Goal: Check status: Check status

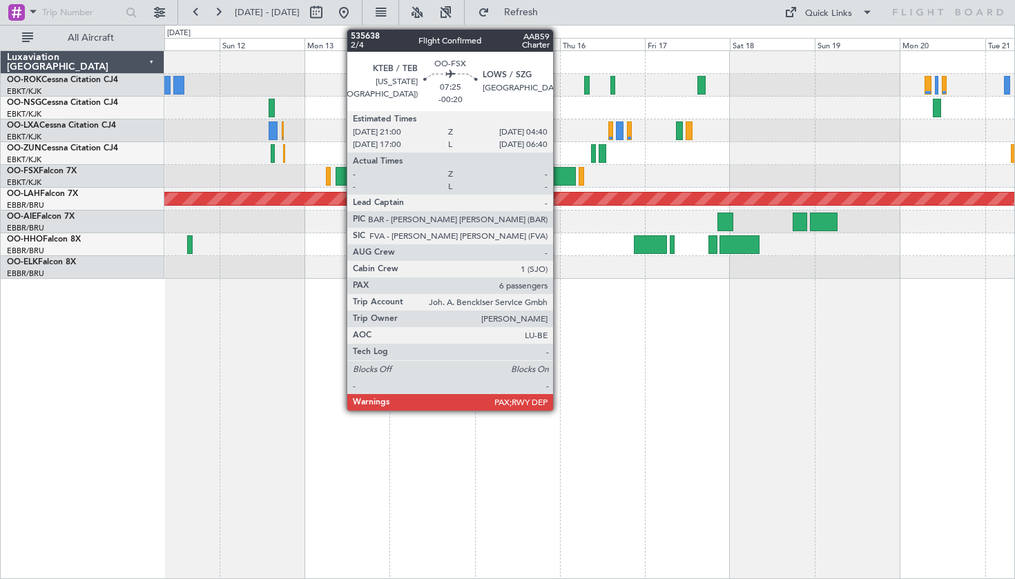
click at [775, 59] on div at bounding box center [589, 62] width 850 height 23
click at [355, 15] on button at bounding box center [344, 12] width 22 height 22
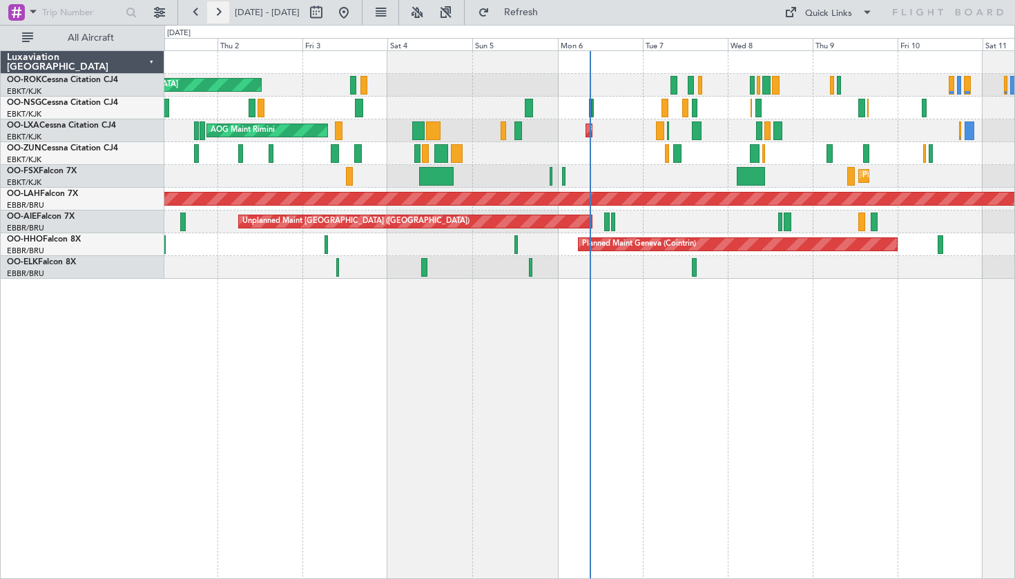
click at [219, 14] on button at bounding box center [218, 12] width 22 height 22
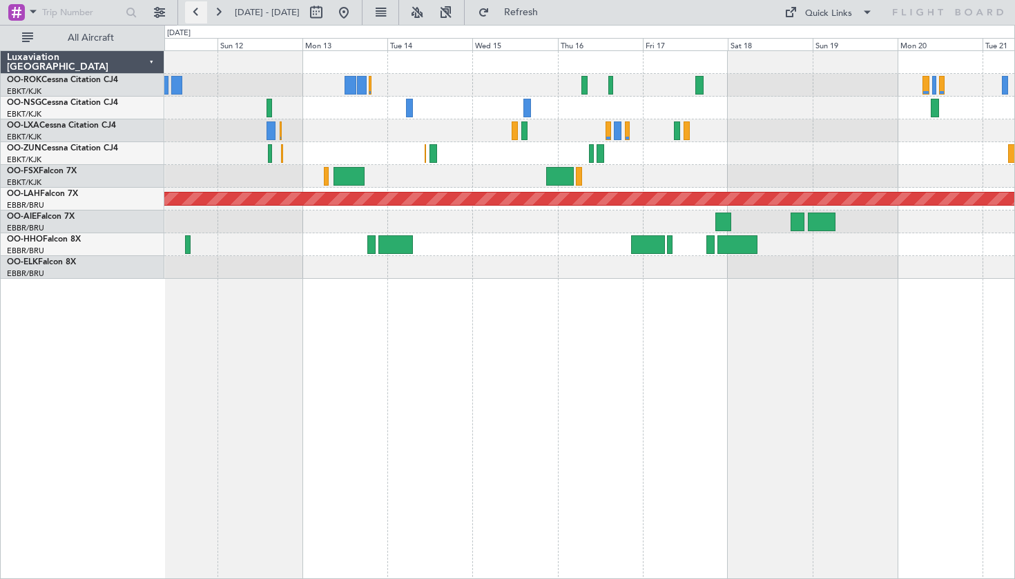
click at [196, 11] on button at bounding box center [196, 12] width 22 height 22
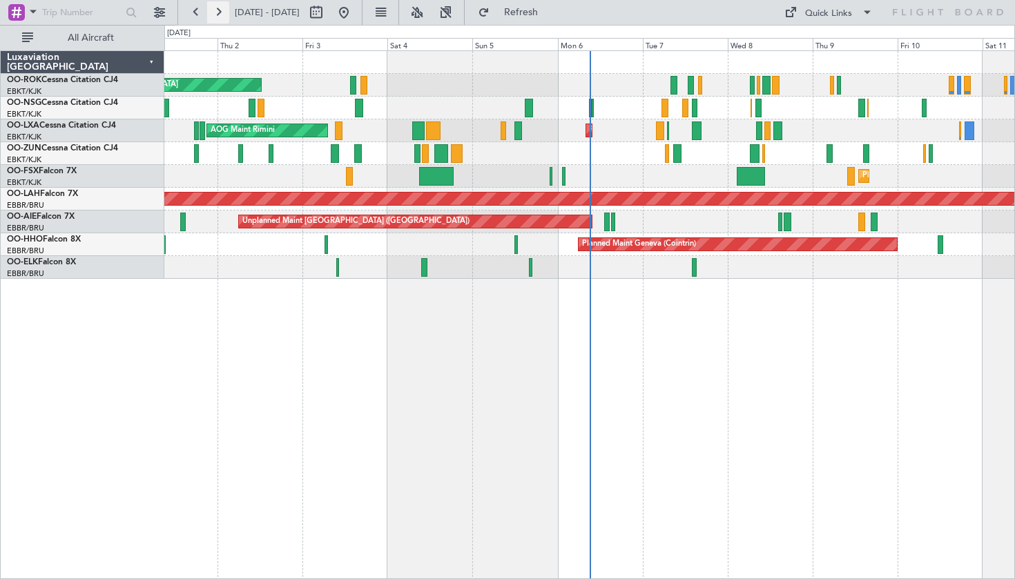
click at [214, 11] on button at bounding box center [218, 12] width 22 height 22
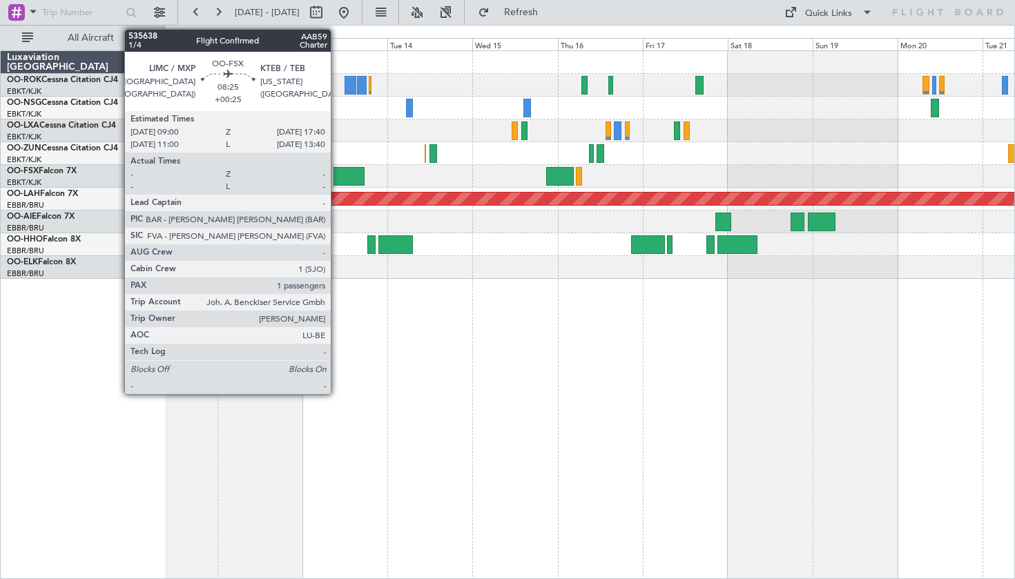
click at [337, 184] on div at bounding box center [349, 176] width 31 height 19
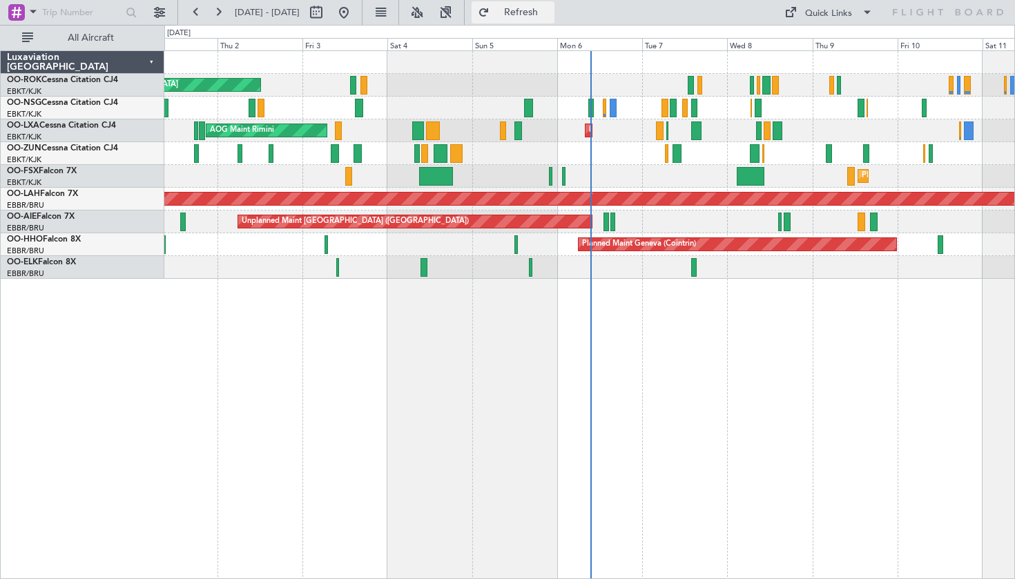
click at [520, 8] on button "Refresh" at bounding box center [513, 12] width 83 height 22
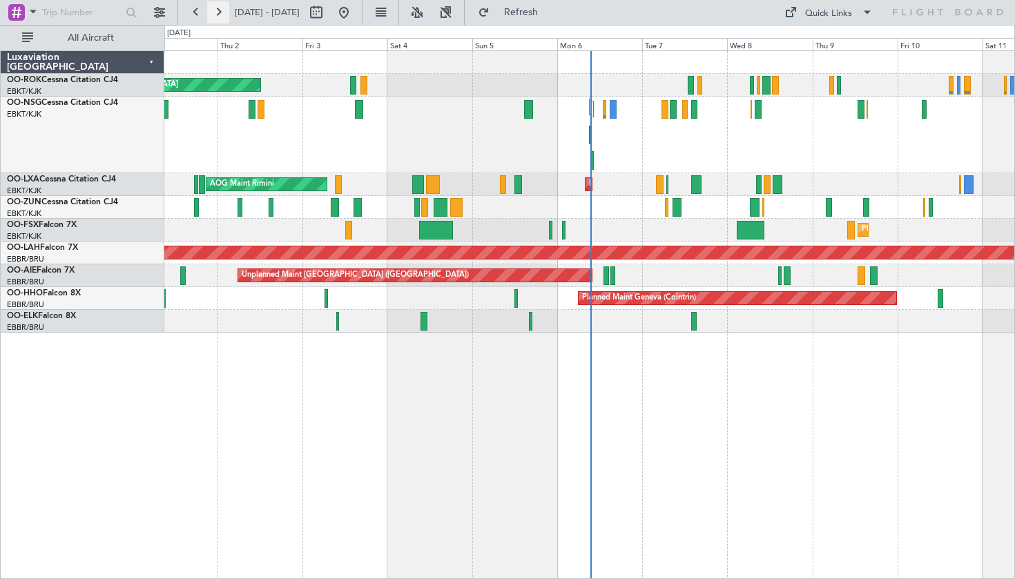
click at [216, 9] on button at bounding box center [218, 12] width 22 height 22
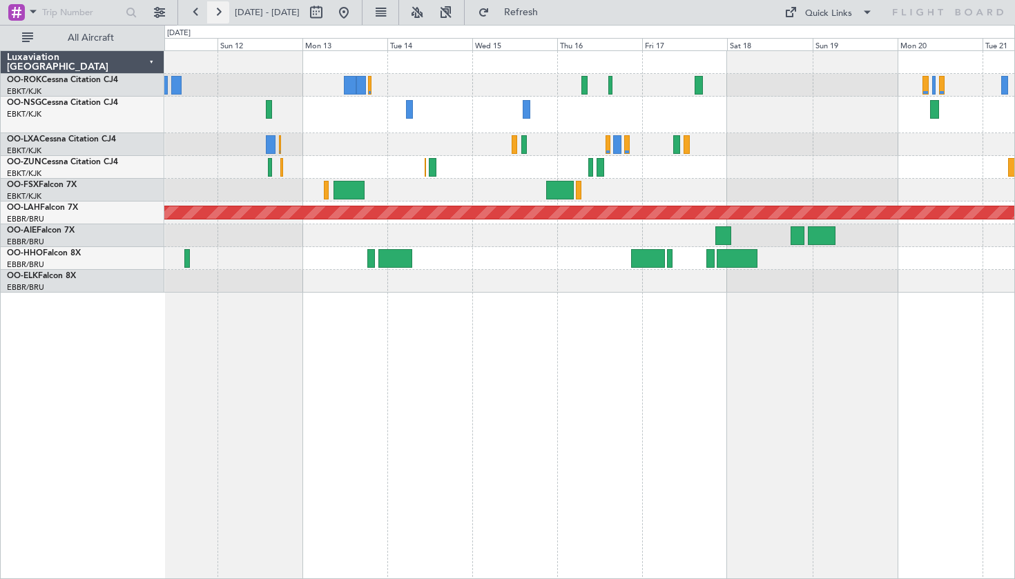
click at [224, 8] on button at bounding box center [218, 12] width 22 height 22
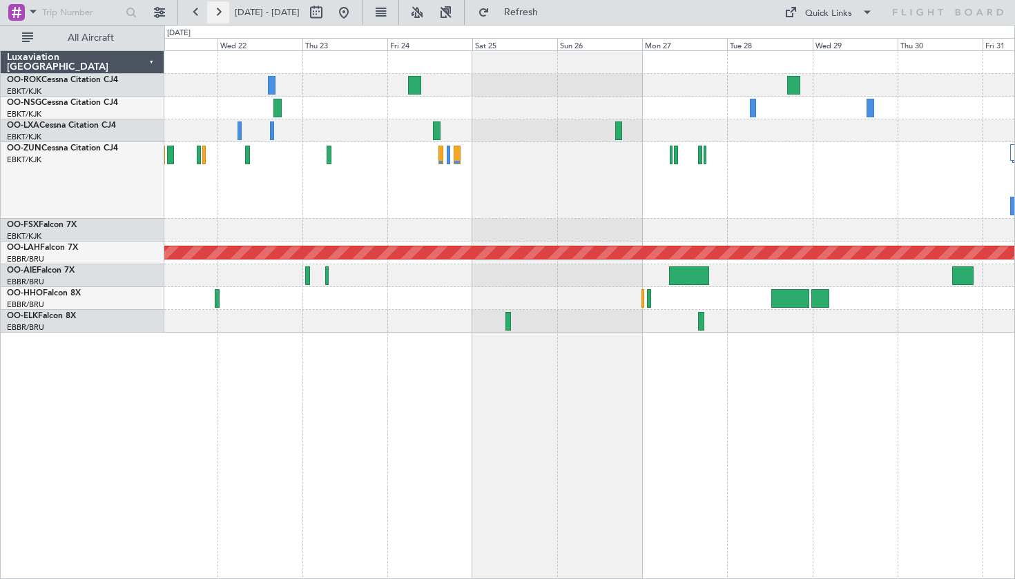
click at [224, 8] on button at bounding box center [218, 12] width 22 height 22
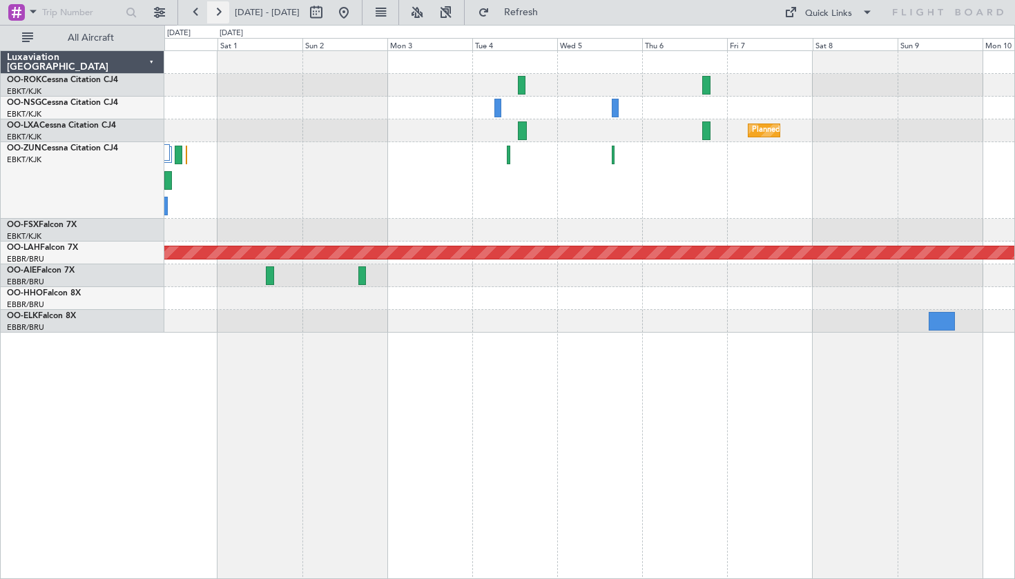
click at [224, 8] on button at bounding box center [218, 12] width 22 height 22
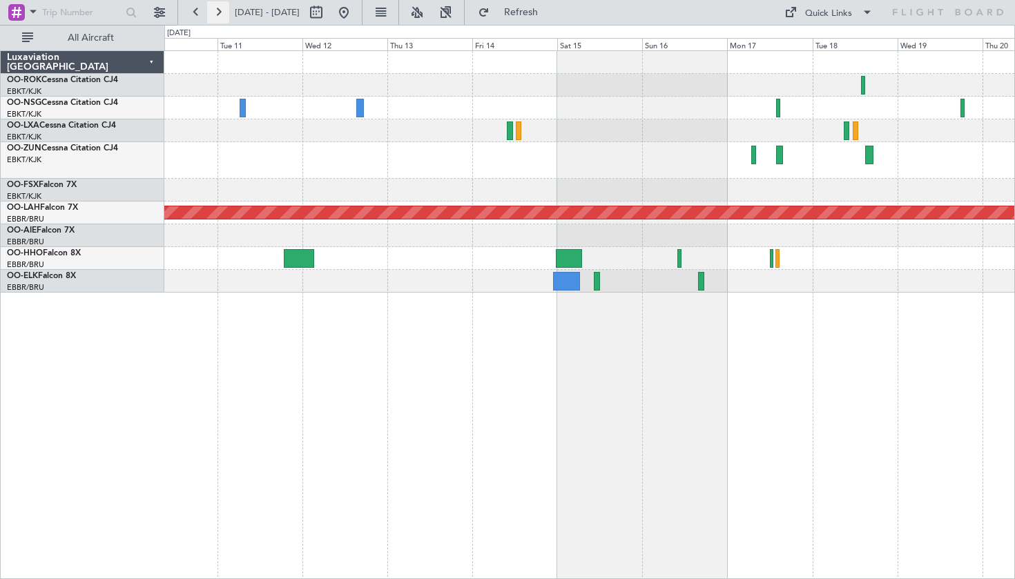
click at [224, 8] on button at bounding box center [218, 12] width 22 height 22
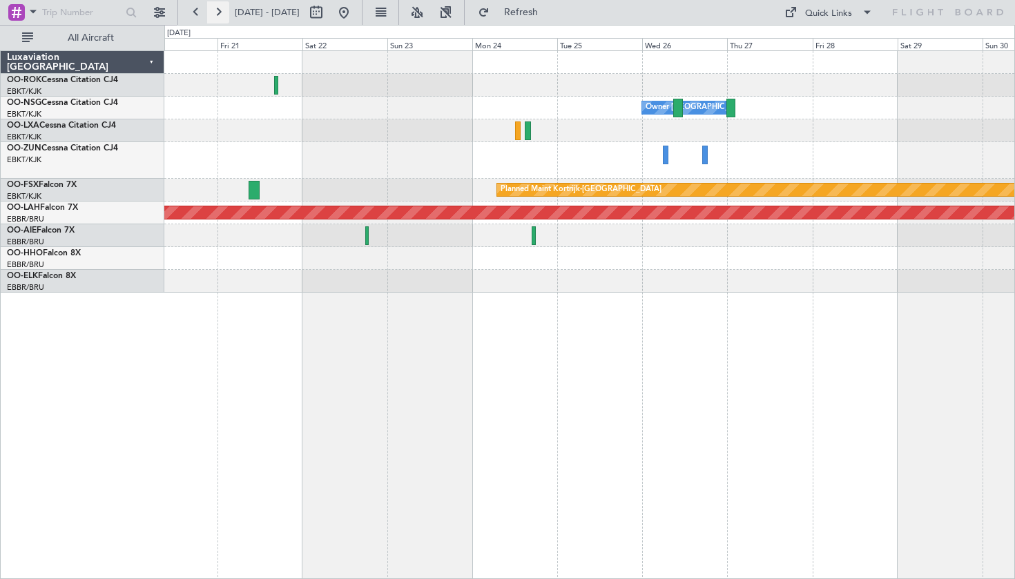
click at [224, 8] on button at bounding box center [218, 12] width 22 height 22
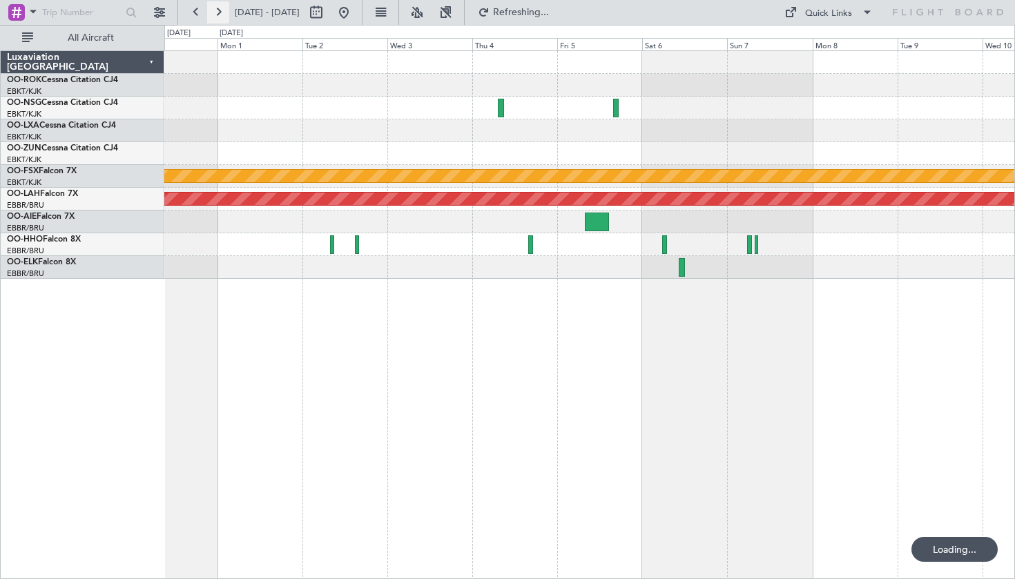
click at [224, 8] on button at bounding box center [218, 12] width 22 height 22
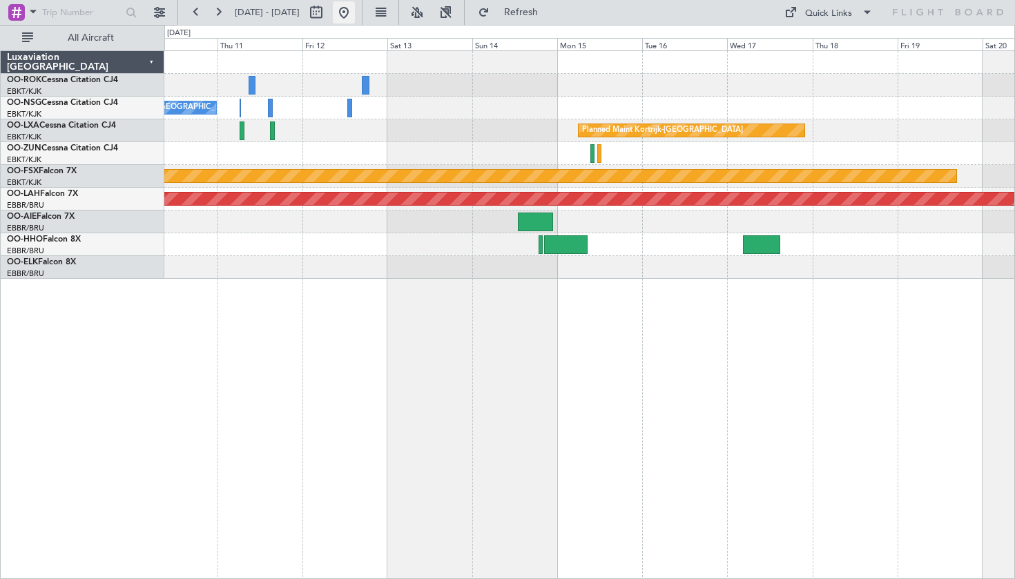
click at [355, 10] on button at bounding box center [344, 12] width 22 height 22
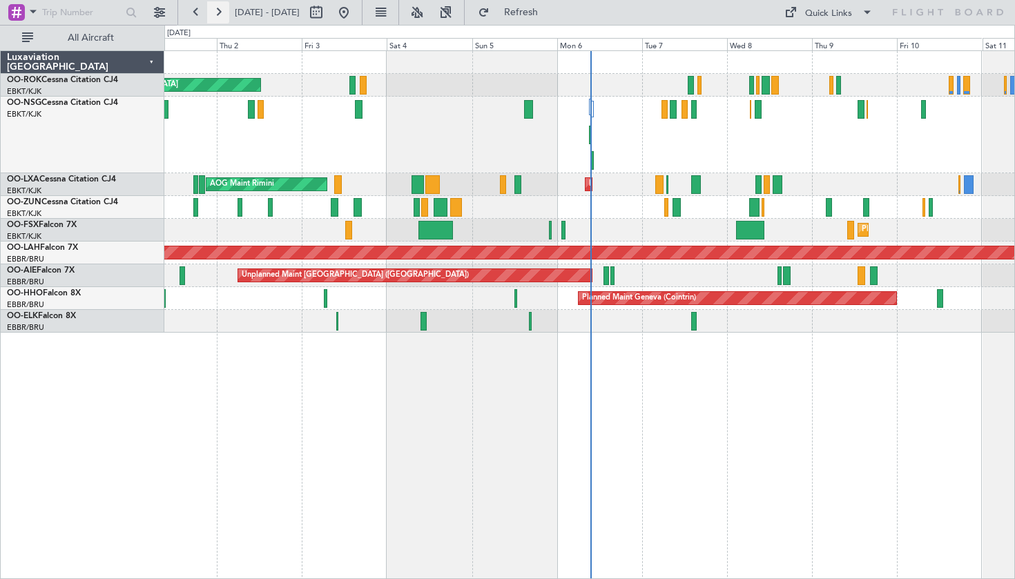
click at [215, 15] on button at bounding box center [218, 12] width 22 height 22
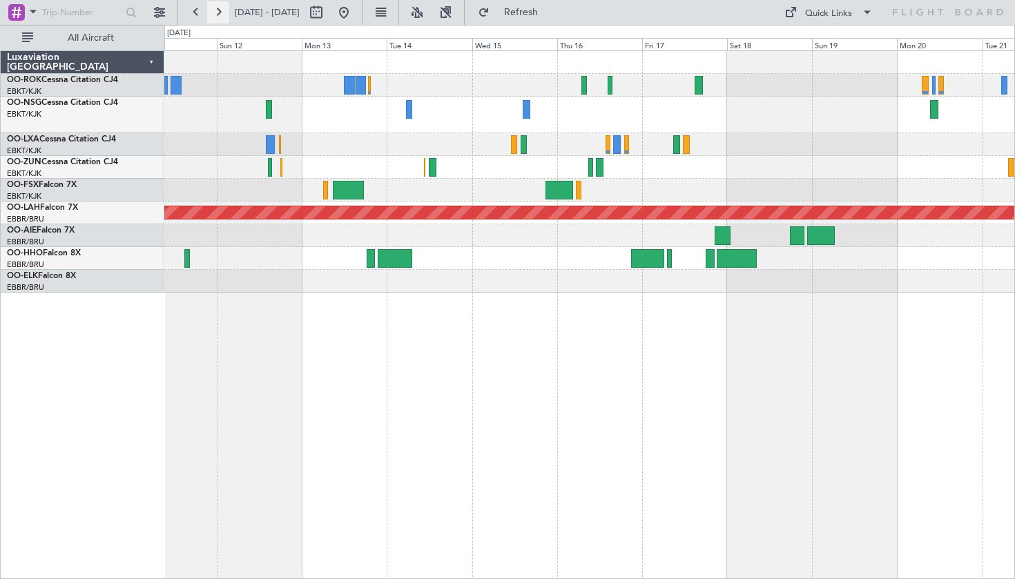
click at [215, 15] on button at bounding box center [218, 12] width 22 height 22
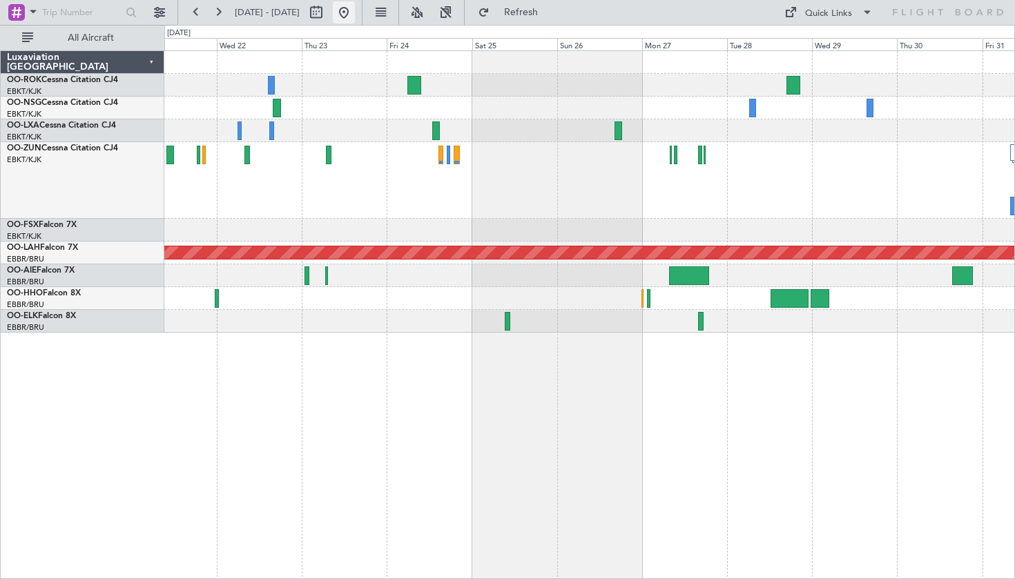
click at [355, 12] on button at bounding box center [344, 12] width 22 height 22
